Goal: Information Seeking & Learning: Learn about a topic

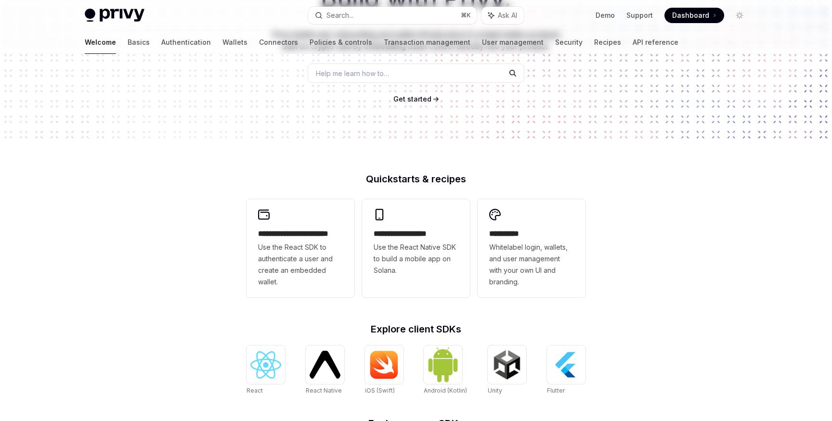
scroll to position [138, 0]
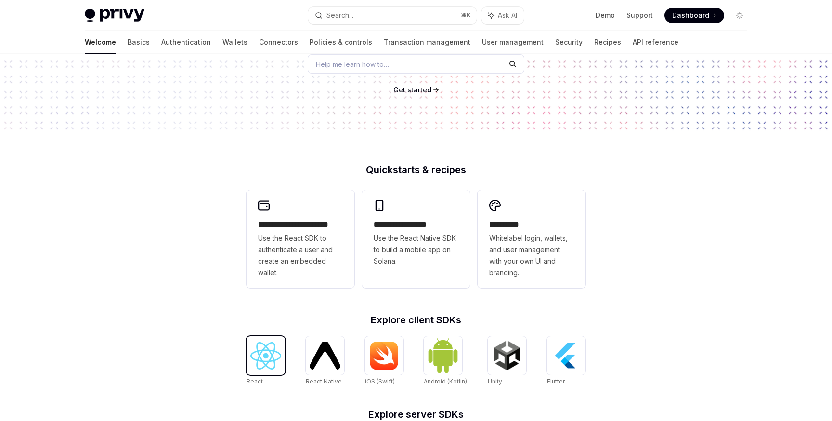
click at [266, 358] on img at bounding box center [265, 355] width 31 height 27
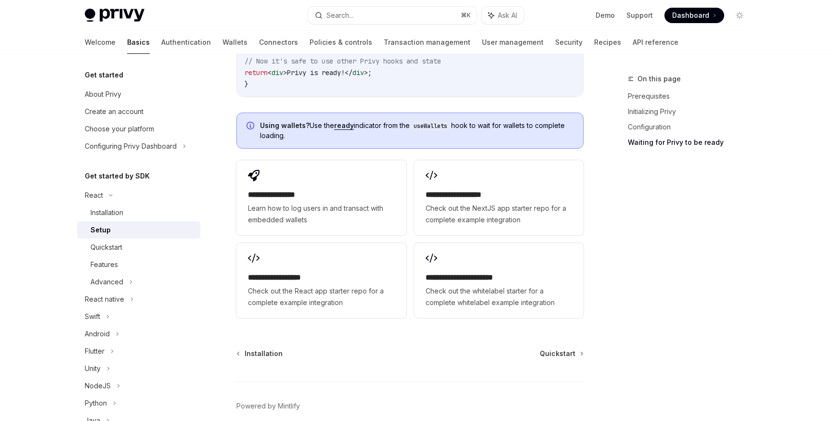
scroll to position [1235, 0]
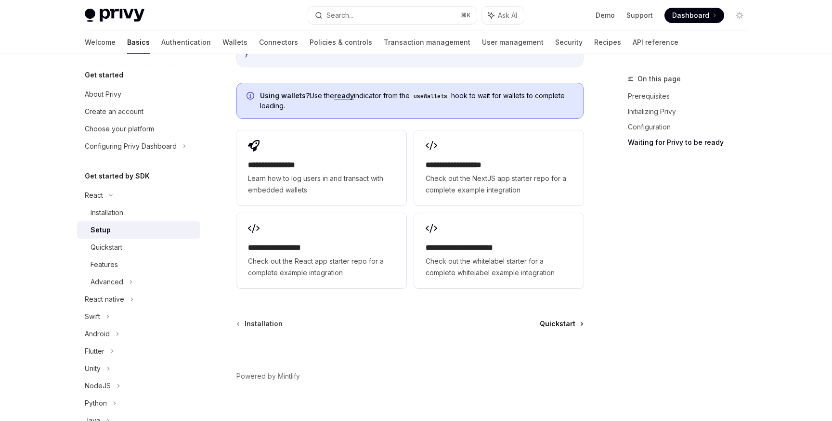
click at [566, 319] on span "Quickstart" at bounding box center [558, 324] width 36 height 10
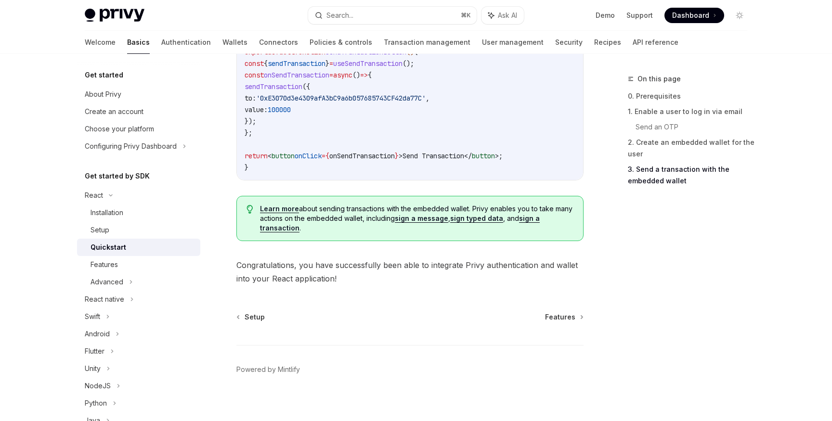
scroll to position [978, 0]
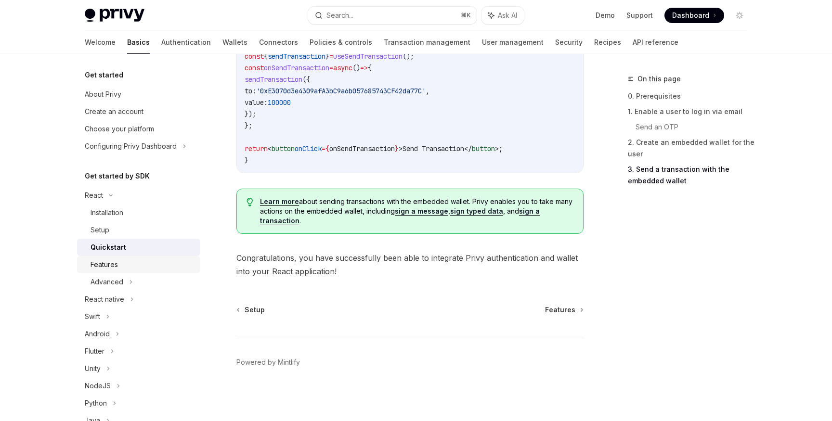
click at [101, 265] on div "Features" at bounding box center [104, 265] width 27 height 12
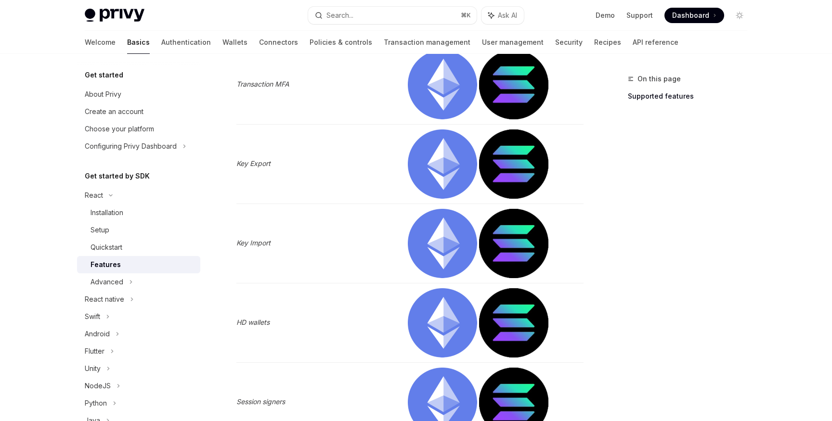
scroll to position [1081, 0]
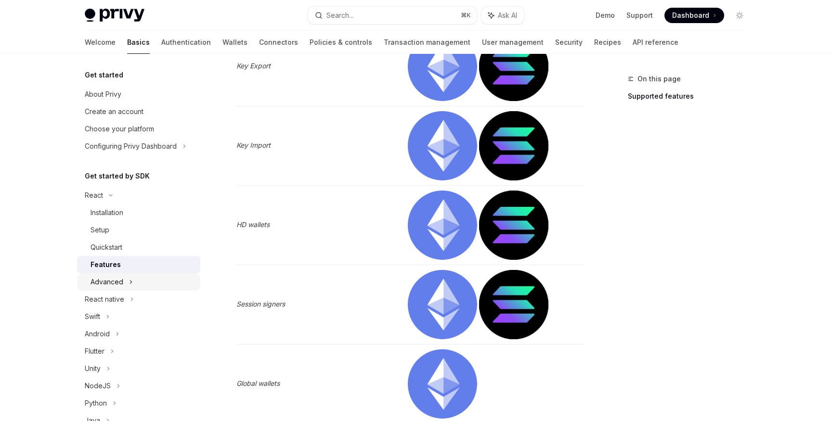
click at [133, 277] on div "Advanced" at bounding box center [138, 281] width 123 height 17
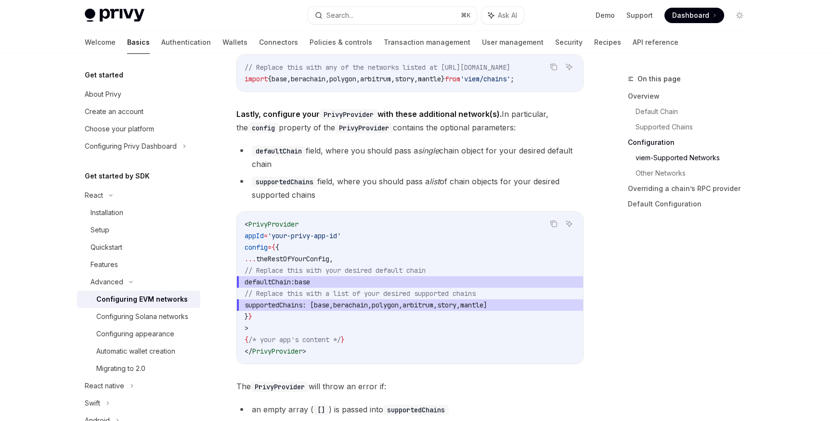
scroll to position [1217, 0]
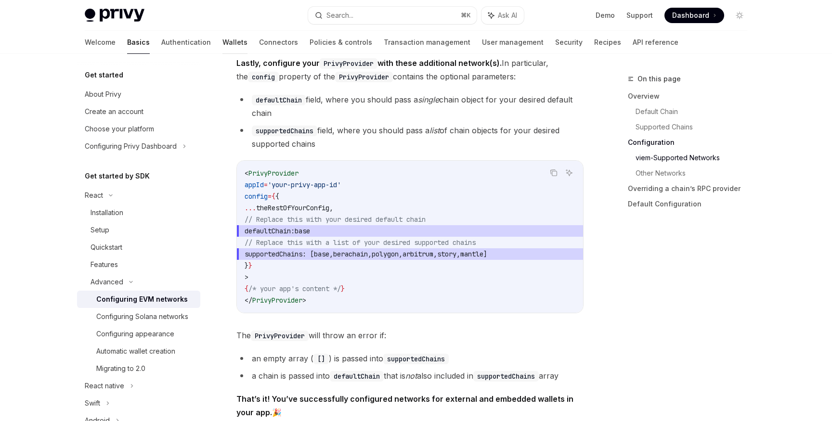
click at [222, 34] on link "Wallets" at bounding box center [234, 42] width 25 height 23
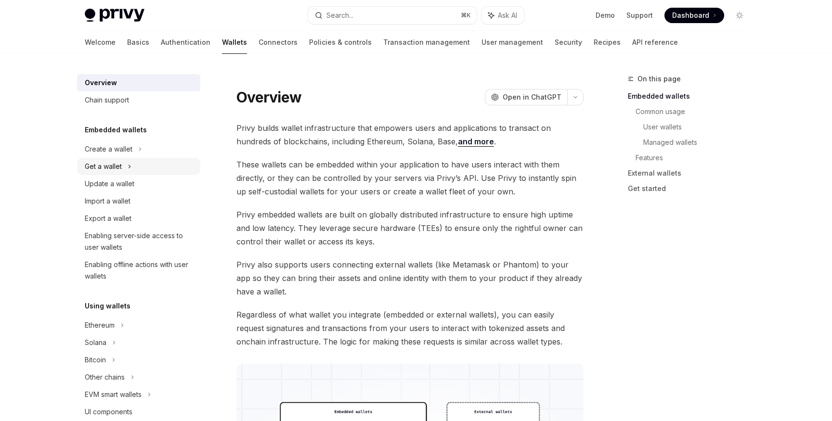
click at [111, 170] on div "Get a wallet" at bounding box center [103, 167] width 37 height 12
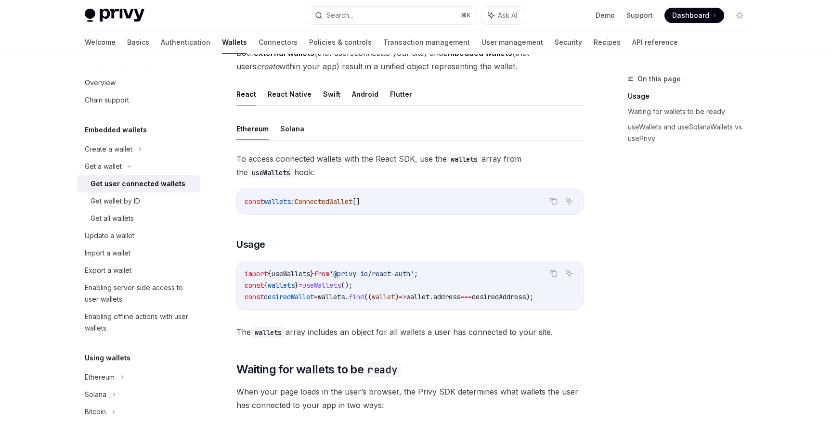
scroll to position [264, 0]
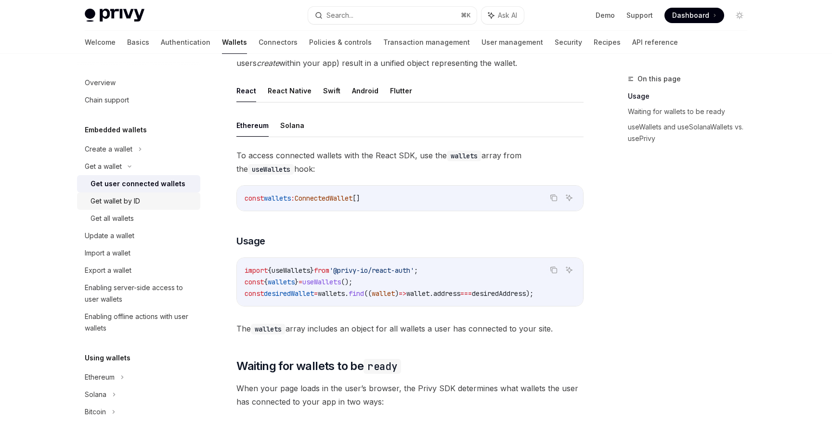
click at [132, 198] on div "Get wallet by ID" at bounding box center [116, 201] width 50 height 12
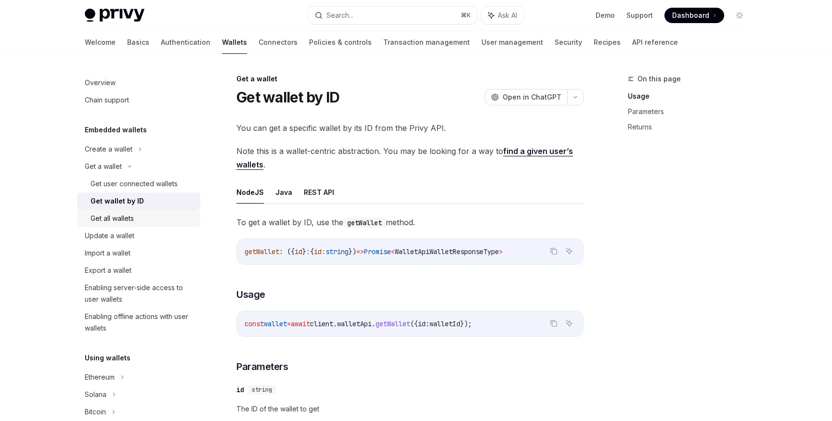
click at [118, 217] on div "Get all wallets" at bounding box center [112, 219] width 43 height 12
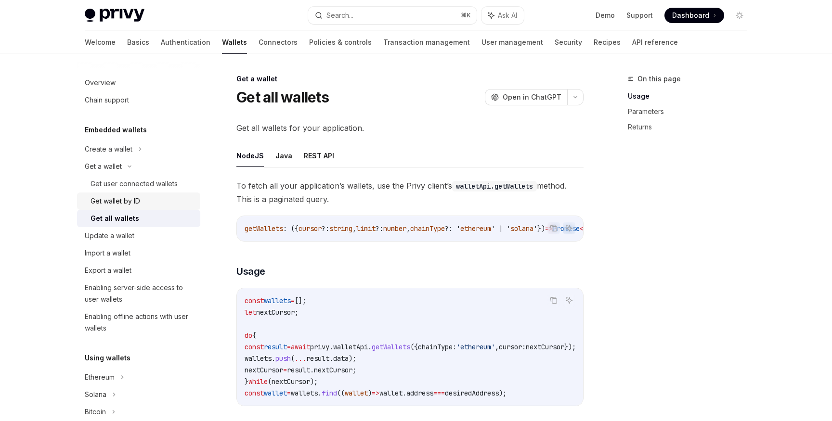
click at [125, 203] on div "Get wallet by ID" at bounding box center [116, 201] width 50 height 12
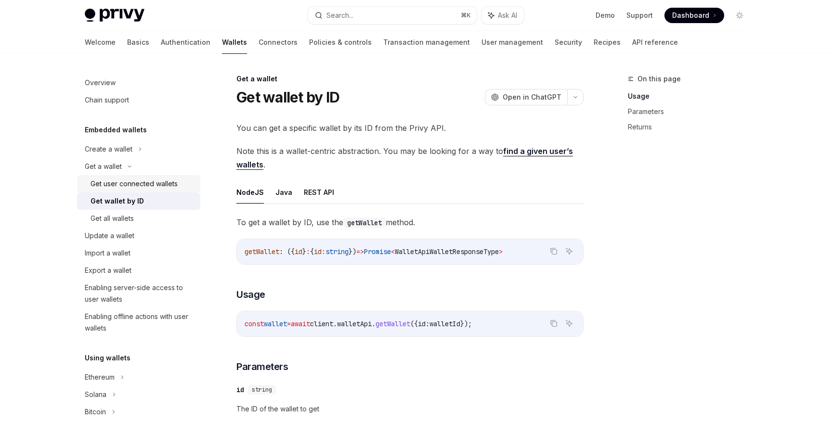
click at [133, 184] on div "Get user connected wallets" at bounding box center [134, 184] width 87 height 12
type textarea "*"
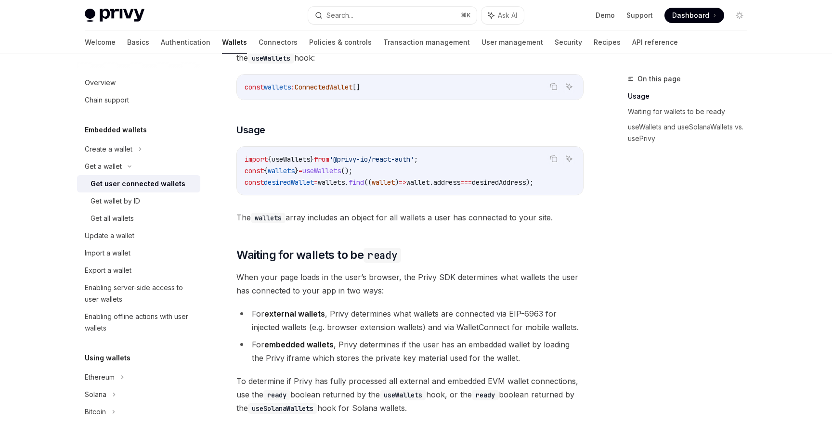
scroll to position [374, 0]
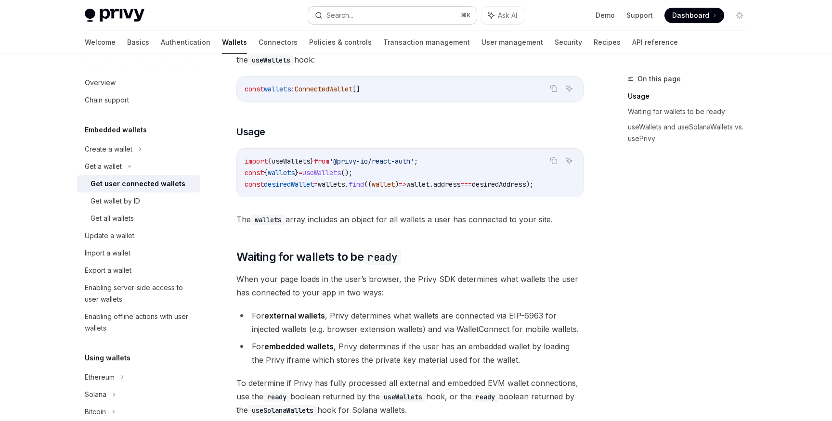
click at [362, 12] on button "Search... ⌘ K" at bounding box center [392, 15] width 169 height 17
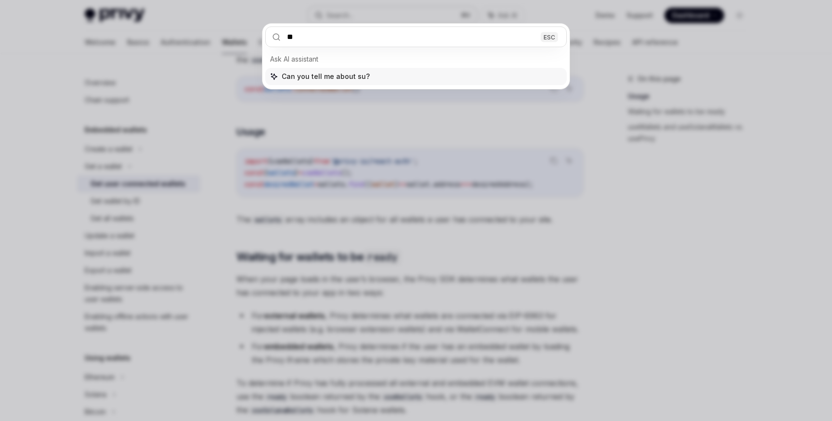
type input "*"
type input "**********"
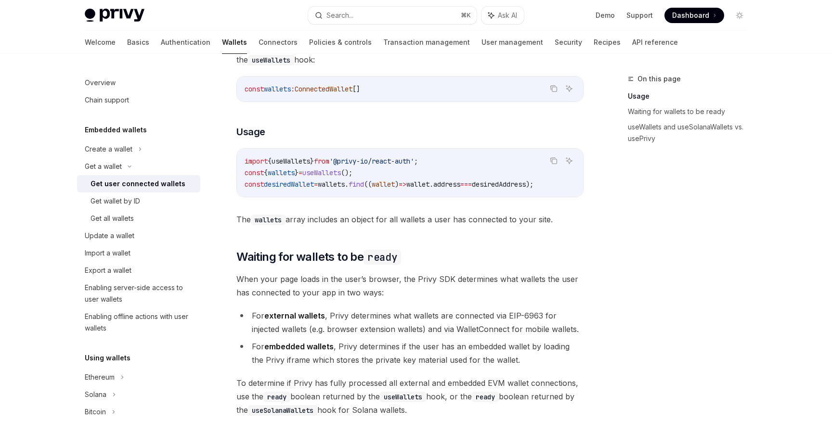
type textarea "*"
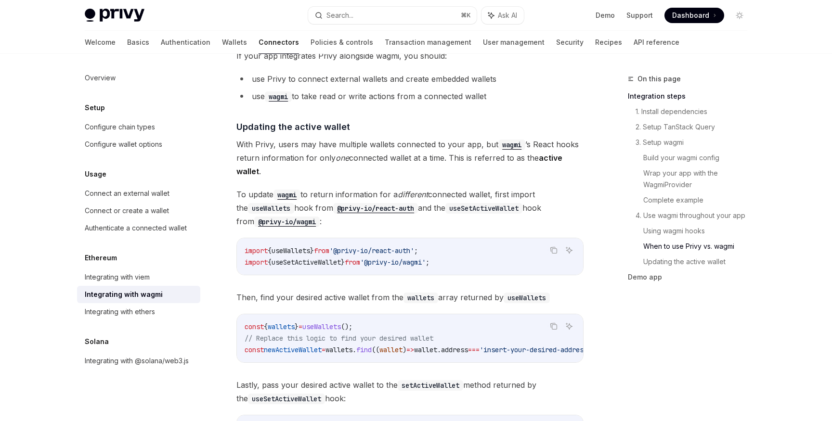
scroll to position [2502, 0]
